Goal: Transaction & Acquisition: Book appointment/travel/reservation

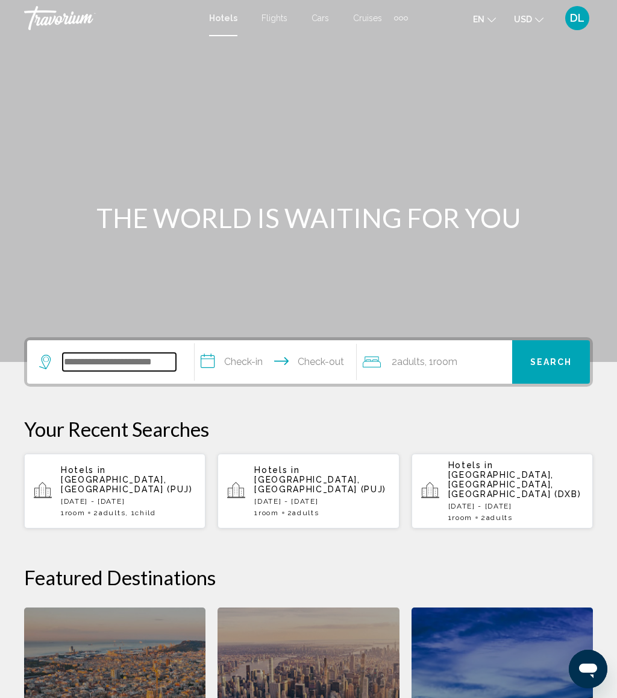
click at [128, 370] on input "Search widget" at bounding box center [119, 362] width 113 height 18
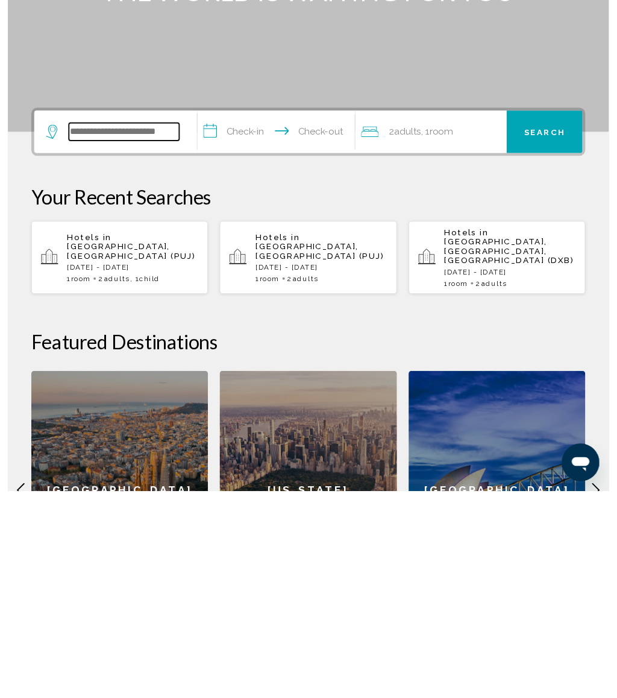
scroll to position [85, 0]
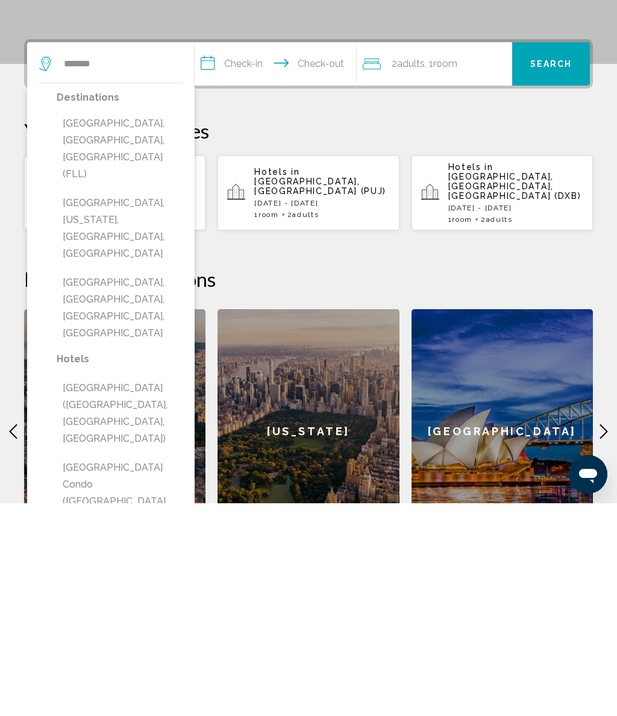
click at [148, 325] on button "[GEOGRAPHIC_DATA], [GEOGRAPHIC_DATA], [GEOGRAPHIC_DATA] (FLL)" at bounding box center [120, 362] width 126 height 74
type input "**********"
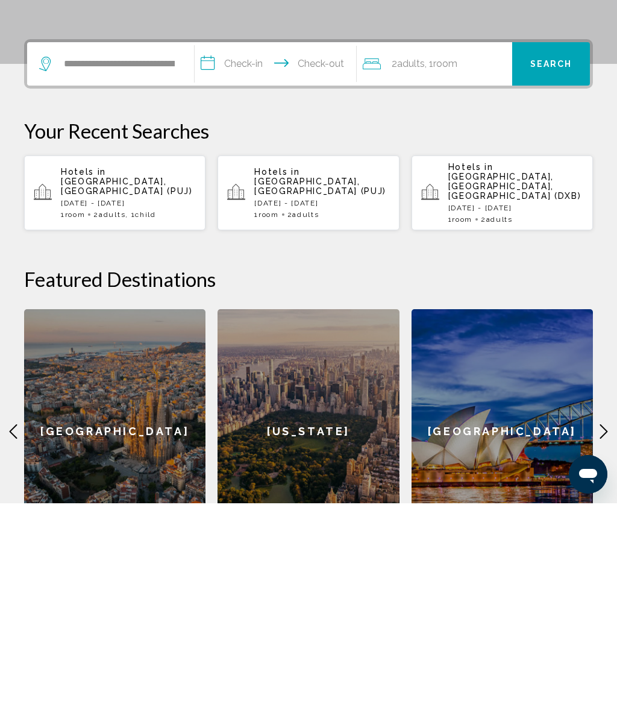
click at [242, 255] on input "**********" at bounding box center [278, 278] width 166 height 47
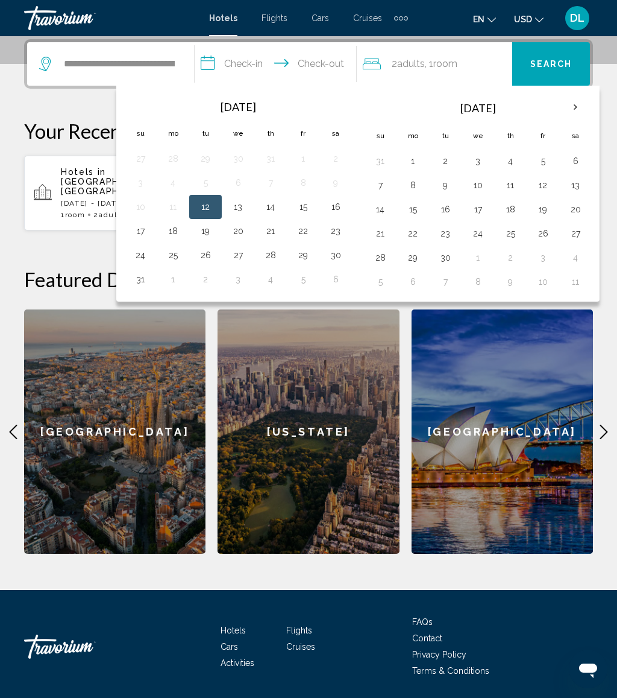
scroll to position [295, 0]
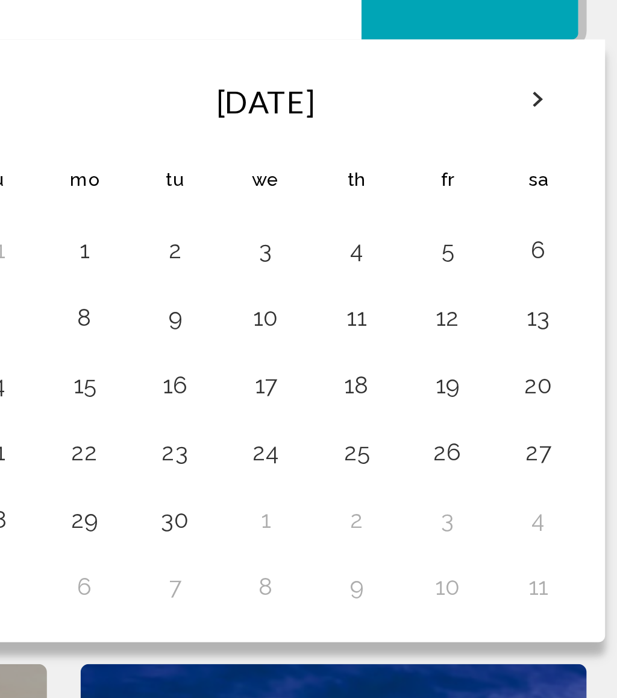
click at [534, 156] on button "5" at bounding box center [543, 164] width 19 height 17
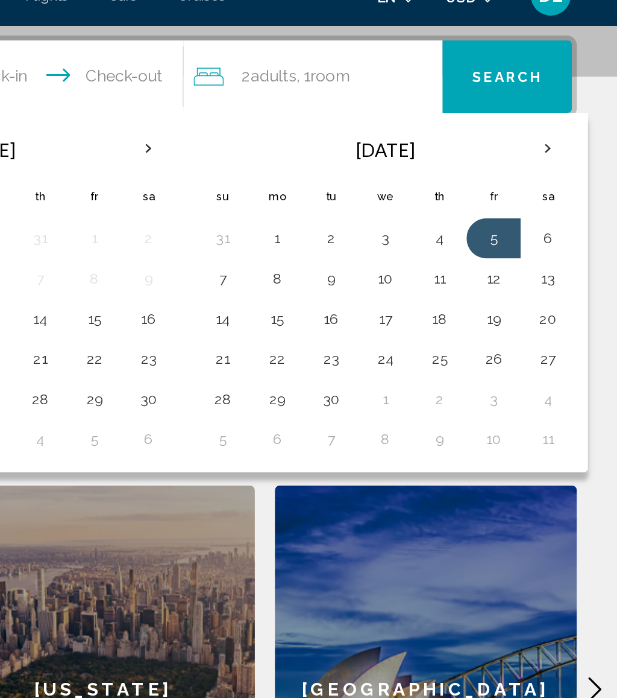
click at [371, 180] on button "7" at bounding box center [380, 188] width 19 height 17
type input "**********"
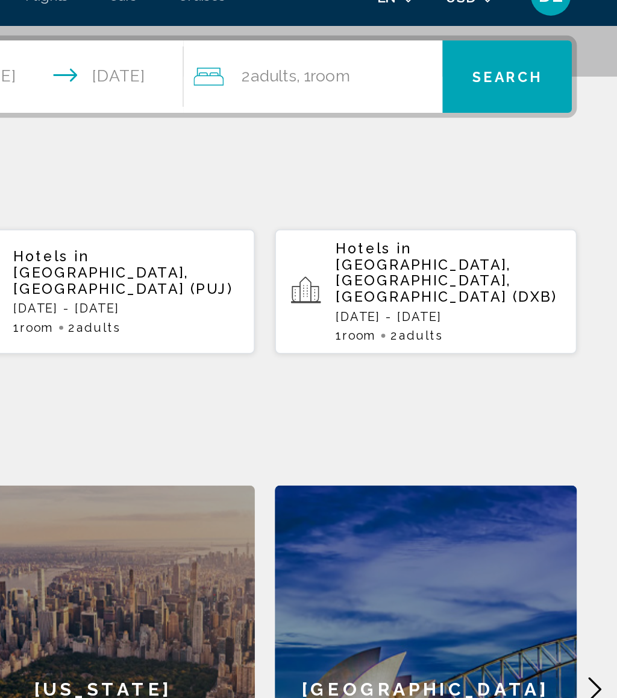
click at [363, 45] on div "2 Adult Adults , 1 Room rooms" at bounding box center [438, 66] width 150 height 43
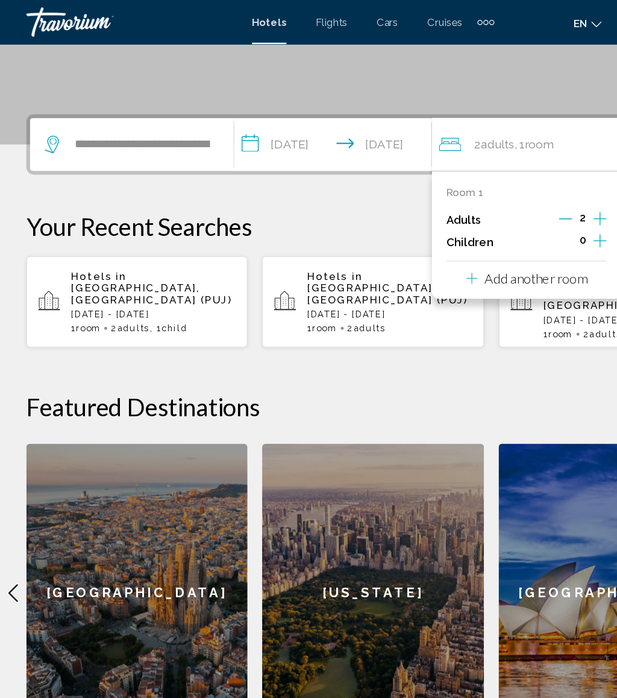
scroll to position [241, 0]
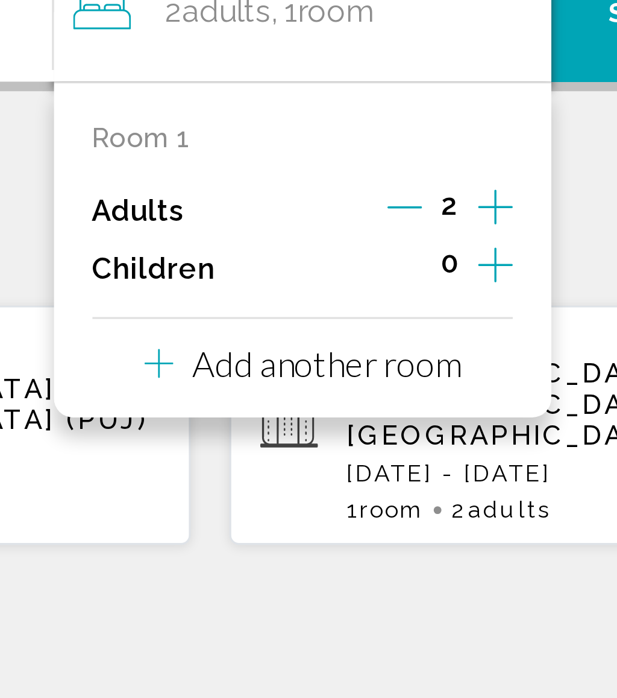
click at [490, 175] on icon "Increment adults" at bounding box center [495, 182] width 11 height 14
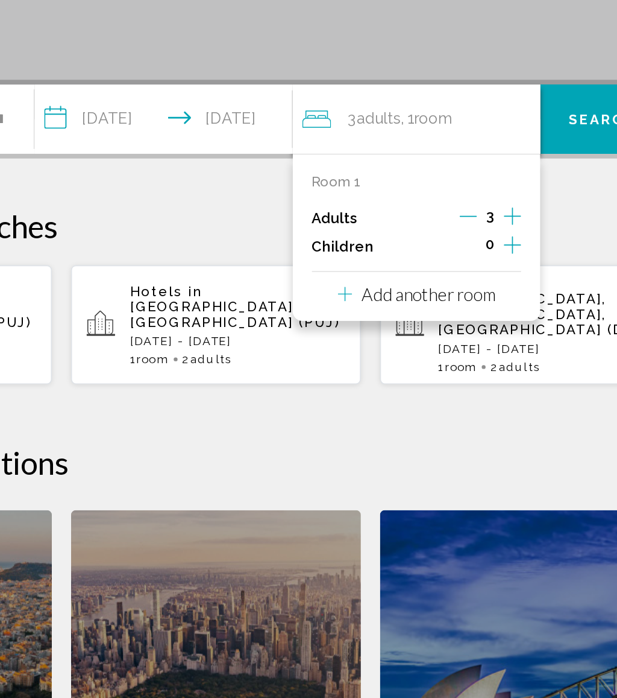
click at [490, 175] on icon "Increment adults" at bounding box center [495, 182] width 11 height 14
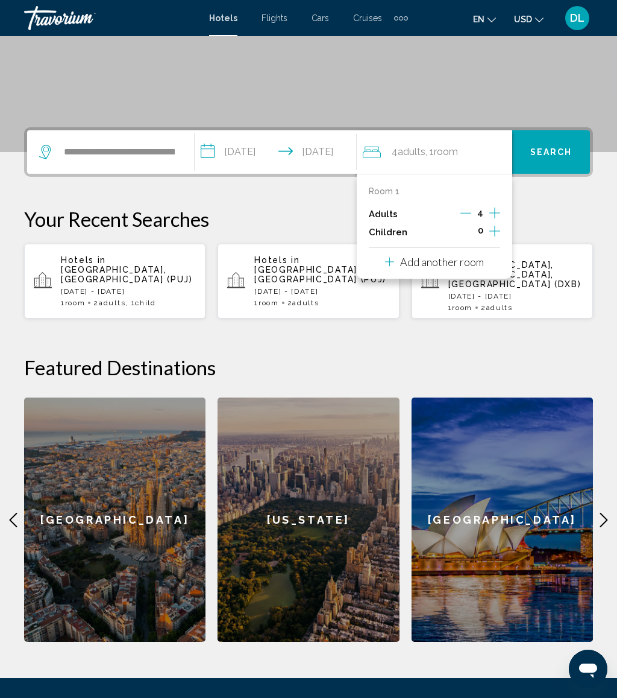
click at [496, 212] on icon "Increment adults" at bounding box center [495, 212] width 11 height 11
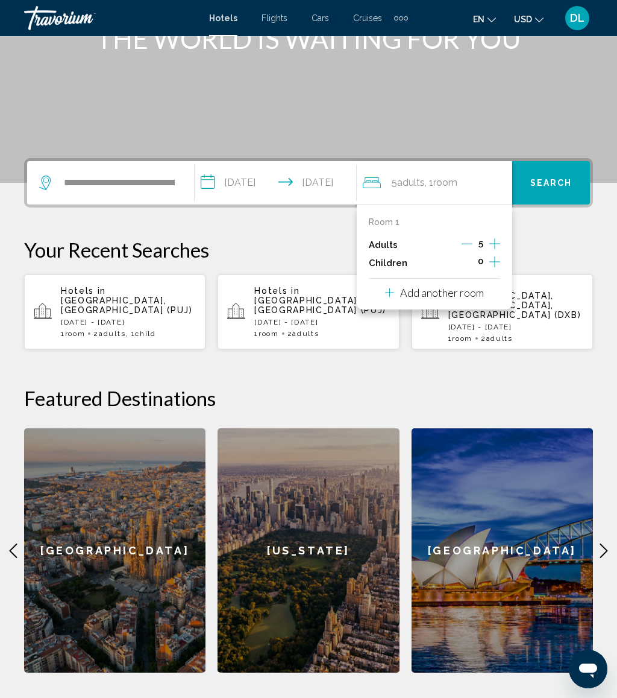
scroll to position [178, 0]
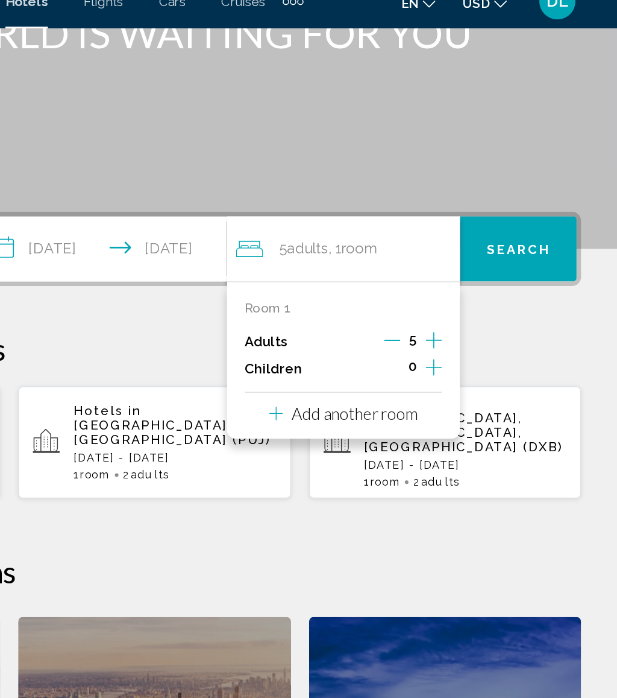
click at [513, 162] on button "Search" at bounding box center [552, 183] width 78 height 43
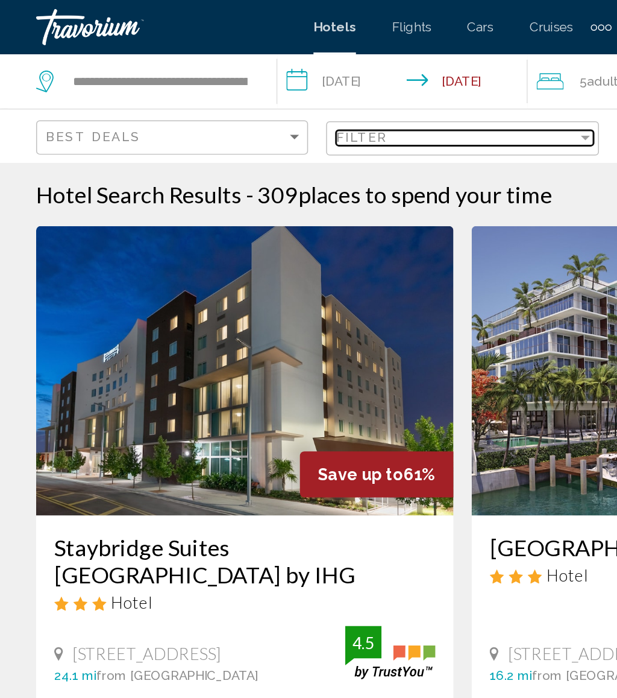
click at [276, 92] on div "Filter" at bounding box center [304, 92] width 160 height 10
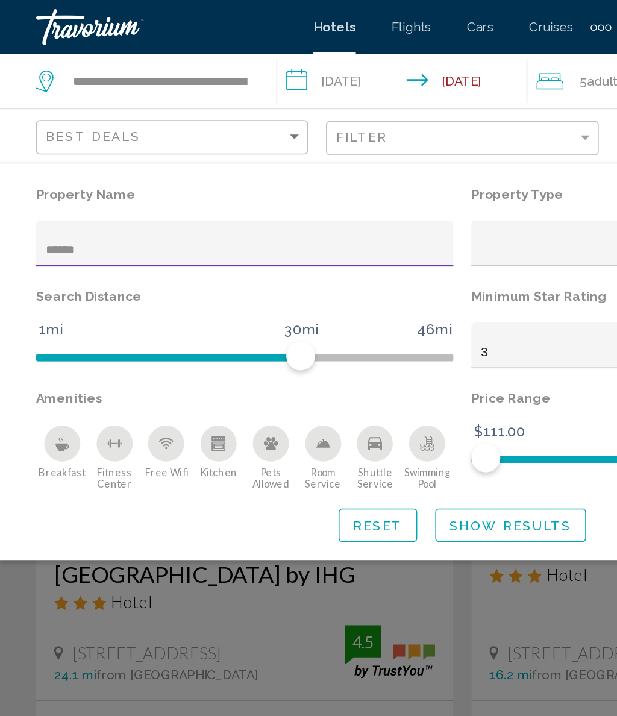
type input "*******"
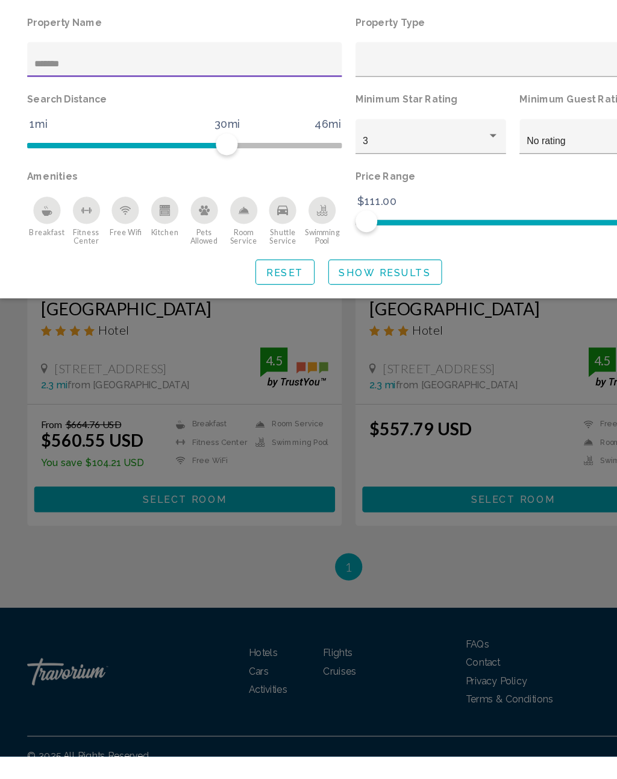
click at [362, 346] on span "Show Results" at bounding box center [340, 351] width 81 height 10
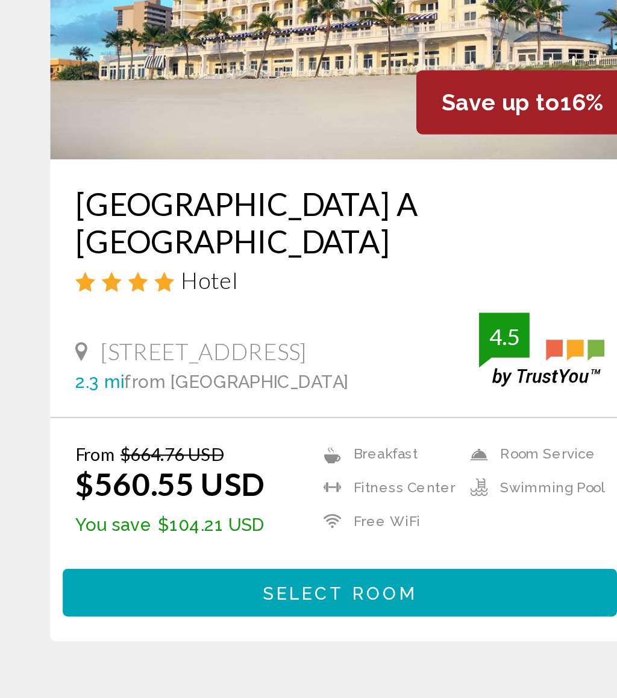
scroll to position [50, 0]
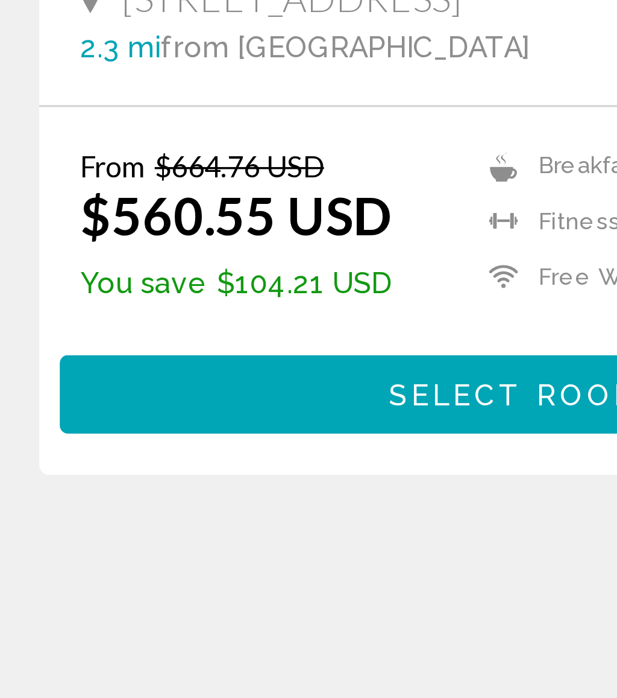
click at [132, 497] on span "Select Room" at bounding box center [163, 502] width 74 height 10
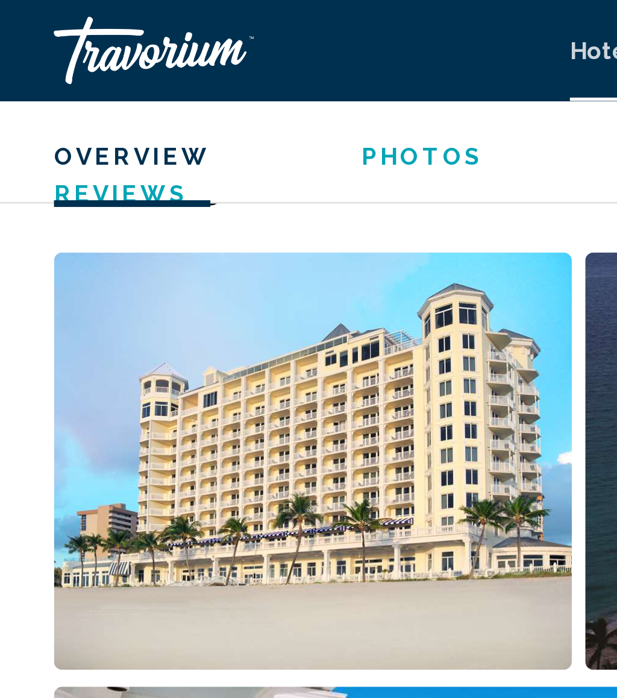
scroll to position [769, 0]
